Goal: Information Seeking & Learning: Learn about a topic

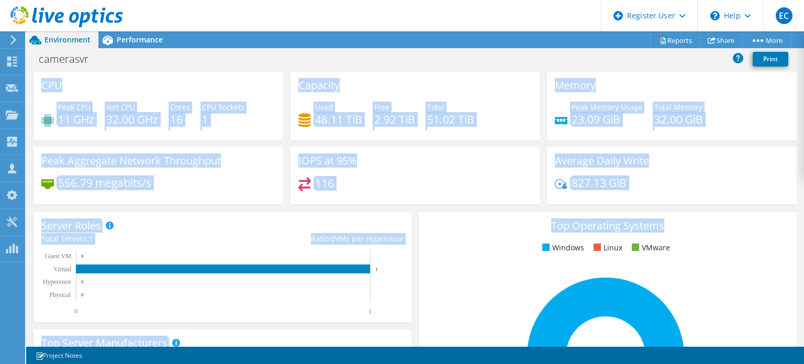
drag, startPoint x: 804, startPoint y: 131, endPoint x: 783, endPoint y: 217, distance: 88.8
click at [783, 217] on div "CPU Peak CPU 11 GHz Net CPU 32.00 GHz Cores 16 CPU Sockets 1 Capacity Used 48.1…" at bounding box center [415, 209] width 778 height 275
click at [783, 217] on div "Top Operating Systems Windows Linux VMware 100.0% Windows Server 2019" at bounding box center [608, 337] width 378 height 251
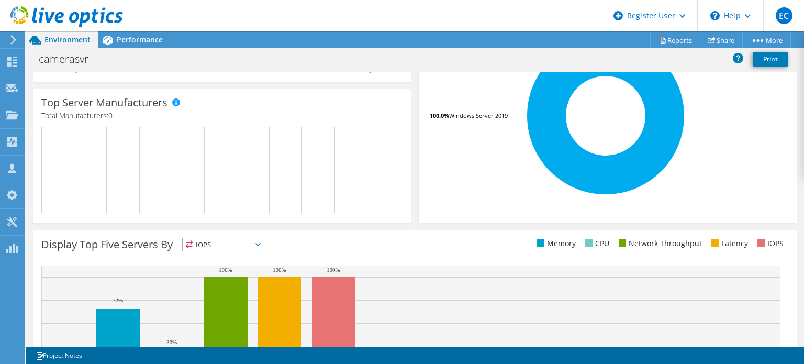
click at [804, 219] on div "CPU Peak CPU 11 GHz Net CPU 32.00 GHz Cores 16 CPU Sockets 1 Capacity Used 48.1…" at bounding box center [415, 209] width 778 height 275
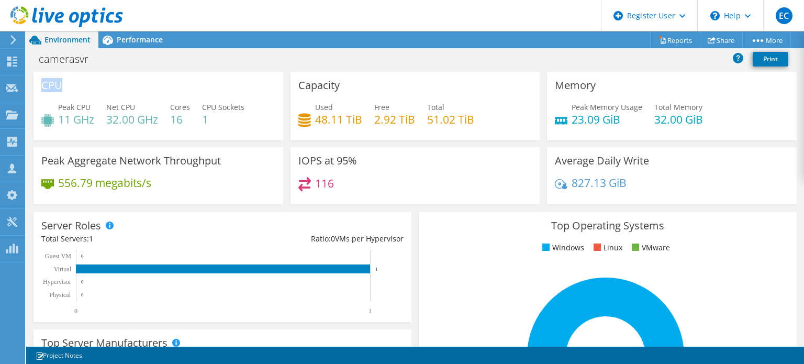
drag, startPoint x: 804, startPoint y: 219, endPoint x: 803, endPoint y: 112, distance: 107.4
click at [803, 112] on div "CPU Peak CPU 11 GHz Net CPU 32.00 GHz Cores 16 CPU Sockets 1 Capacity Used 48.1…" at bounding box center [415, 209] width 778 height 275
click at [148, 45] on div "Performance" at bounding box center [134, 39] width 72 height 17
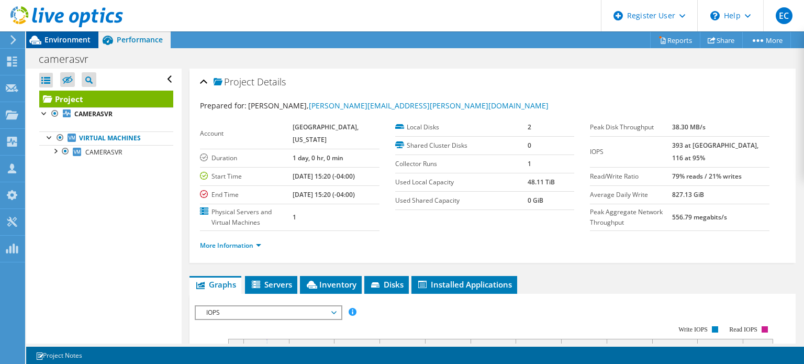
click at [74, 39] on span "Environment" at bounding box center [68, 40] width 46 height 10
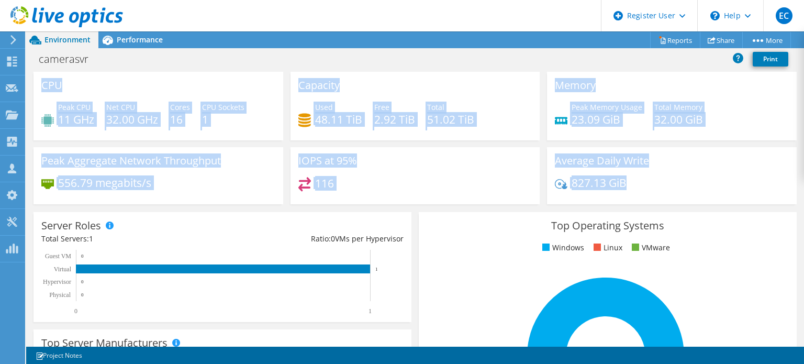
drag, startPoint x: 804, startPoint y: 165, endPoint x: 790, endPoint y: 190, distance: 27.7
click at [790, 190] on div "CPU Peak CPU 11 GHz Net CPU 32.00 GHz Cores 16 CPU Sockets 1 Capacity Used 48.1…" at bounding box center [415, 209] width 778 height 275
click at [671, 304] on rect at bounding box center [606, 355] width 358 height 183
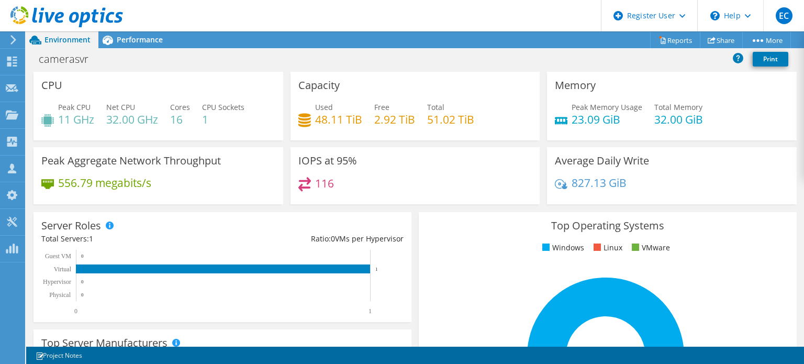
click at [502, 252] on ul "Windows Linux VMware" at bounding box center [608, 248] width 362 height 12
click at [119, 42] on span "Performance" at bounding box center [140, 40] width 46 height 10
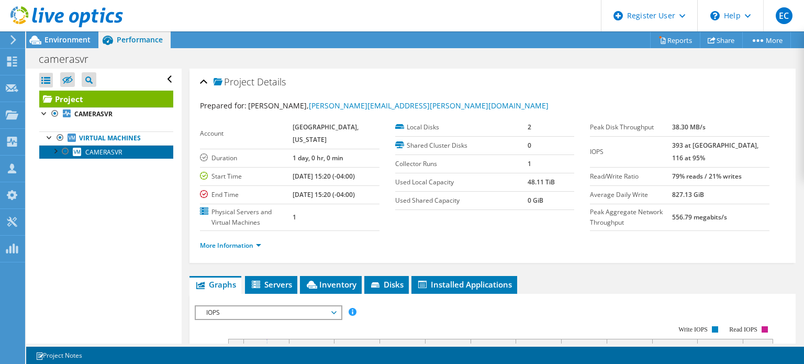
click at [101, 150] on span "CAMERASVR" at bounding box center [103, 152] width 37 height 9
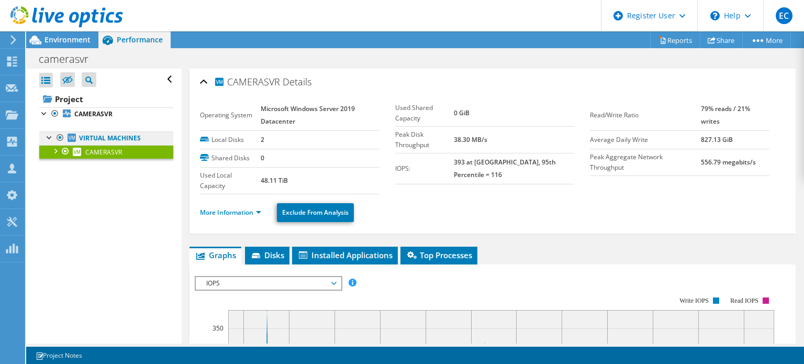
click at [124, 136] on link "Virtual Machines" at bounding box center [106, 138] width 134 height 14
click at [121, 152] on span "CAMERASVR" at bounding box center [103, 152] width 37 height 9
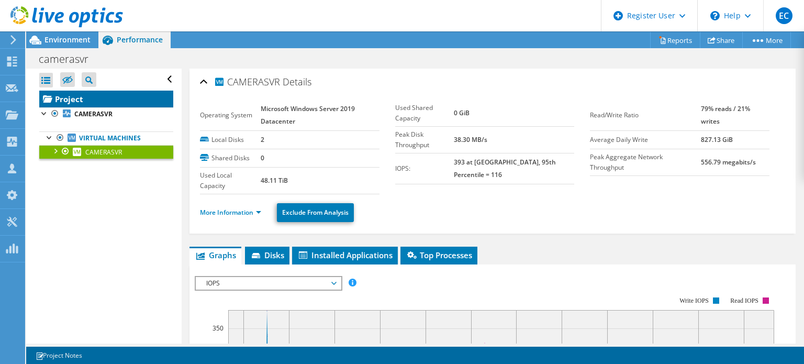
click at [104, 100] on link "Project" at bounding box center [106, 99] width 134 height 17
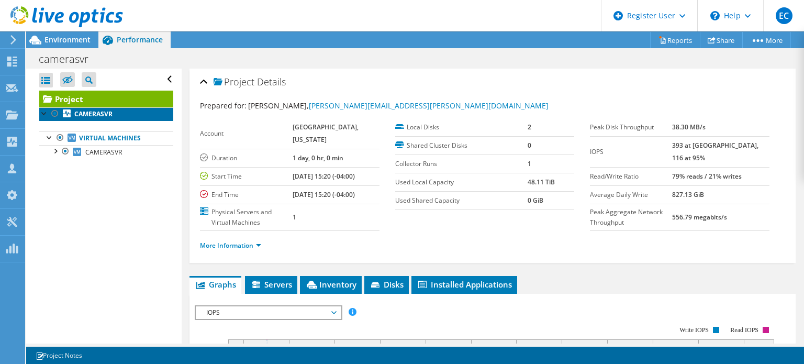
click at [104, 114] on b "CAMERASVR" at bounding box center [93, 113] width 38 height 9
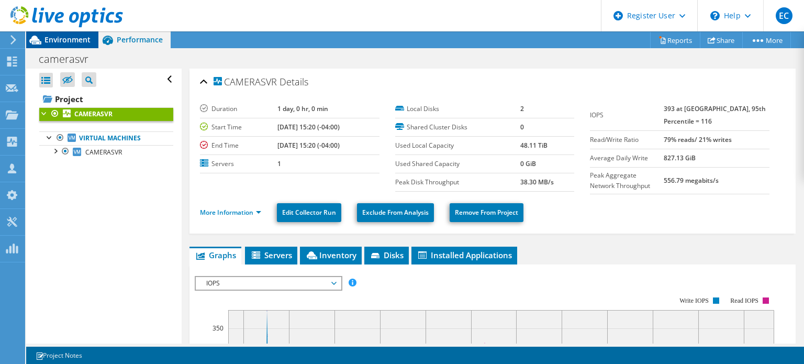
click at [50, 44] on span "Environment" at bounding box center [68, 40] width 46 height 10
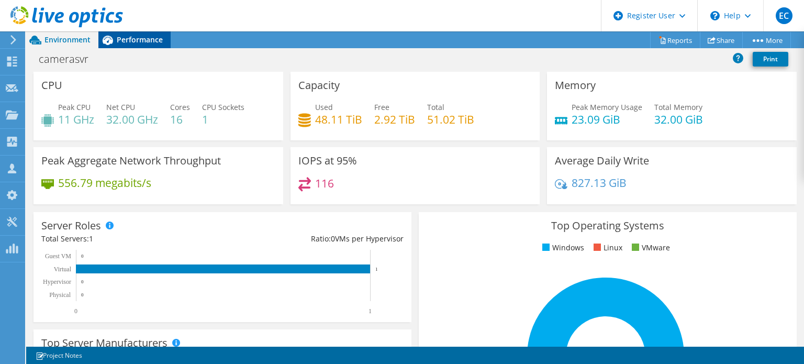
click at [145, 38] on span "Performance" at bounding box center [140, 40] width 46 height 10
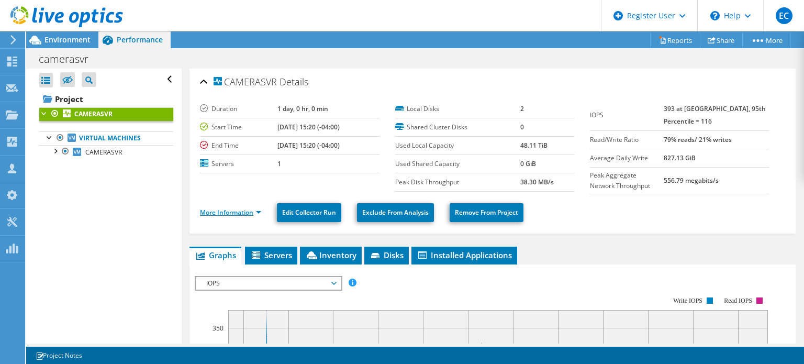
click at [232, 211] on link "More Information" at bounding box center [230, 212] width 61 height 9
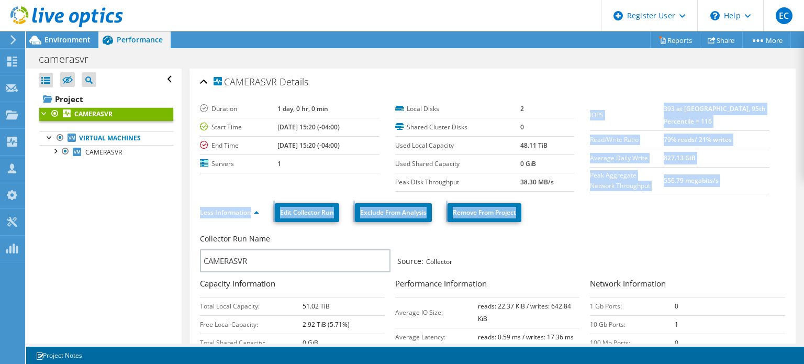
drag, startPoint x: 785, startPoint y: 102, endPoint x: 803, endPoint y: 201, distance: 101.2
click at [803, 201] on article "CAMERASVR Details Duration 1 day, 0 hr, 0 min Start Time [DATE] 15:20 (-04:00) …" at bounding box center [493, 206] width 623 height 275
click at [126, 152] on link "CAMERASVR" at bounding box center [106, 152] width 134 height 14
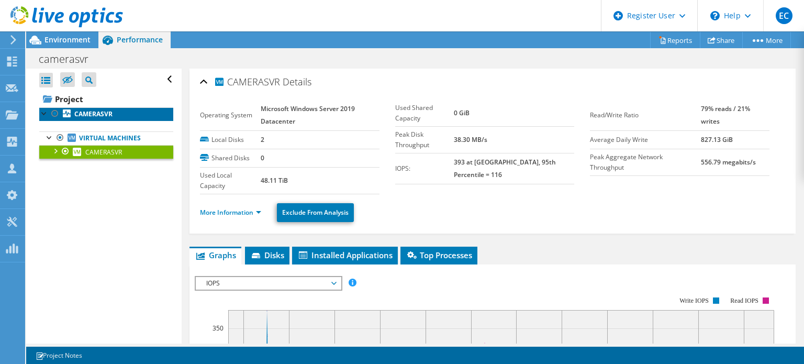
click at [95, 117] on b "CAMERASVR" at bounding box center [93, 113] width 38 height 9
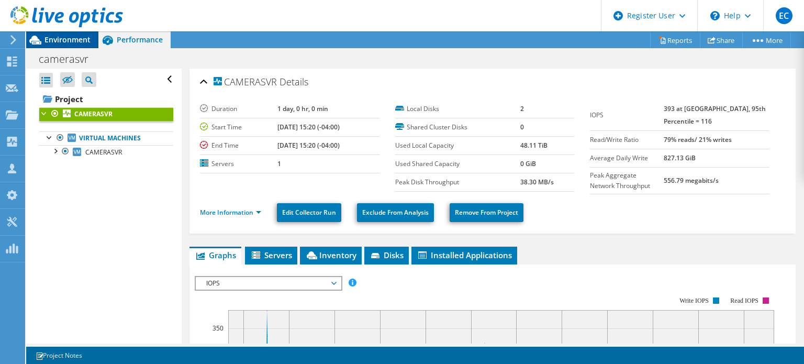
click at [74, 47] on div "Environment" at bounding box center [62, 39] width 72 height 17
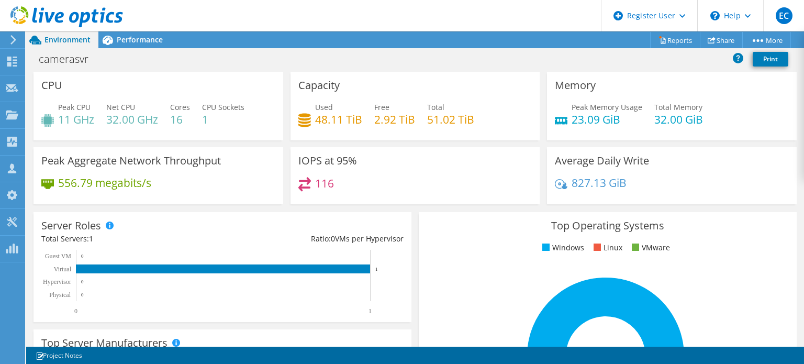
click at [335, 125] on h4 "48.11 TiB" at bounding box center [338, 120] width 47 height 12
click at [322, 184] on h4 "116" at bounding box center [324, 184] width 19 height 12
click at [349, 166] on h3 "IOPS at 95%" at bounding box center [327, 161] width 59 height 12
click at [123, 31] on div "Performance" at bounding box center [134, 39] width 72 height 17
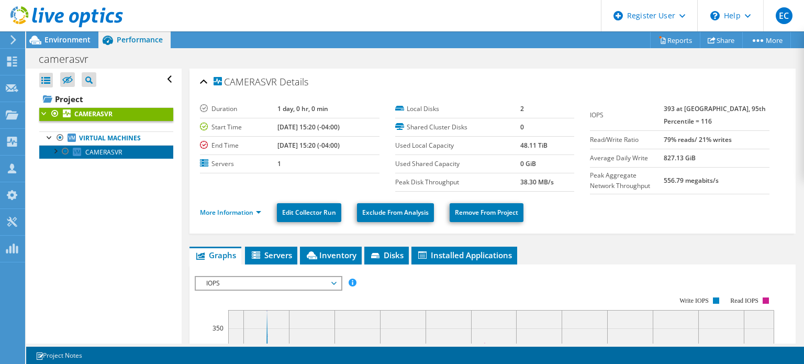
click at [120, 150] on span "CAMERASVR" at bounding box center [103, 152] width 37 height 9
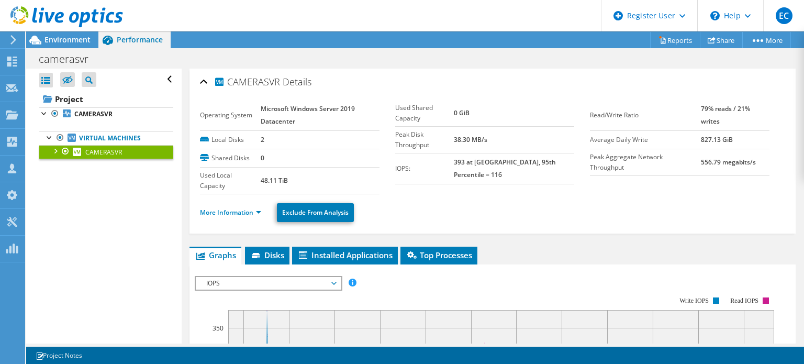
click at [471, 158] on b "393 at [GEOGRAPHIC_DATA], 95th Percentile = 116" at bounding box center [505, 168] width 102 height 21
click at [61, 42] on span "Environment" at bounding box center [68, 40] width 46 height 10
